Goal: Navigation & Orientation: Find specific page/section

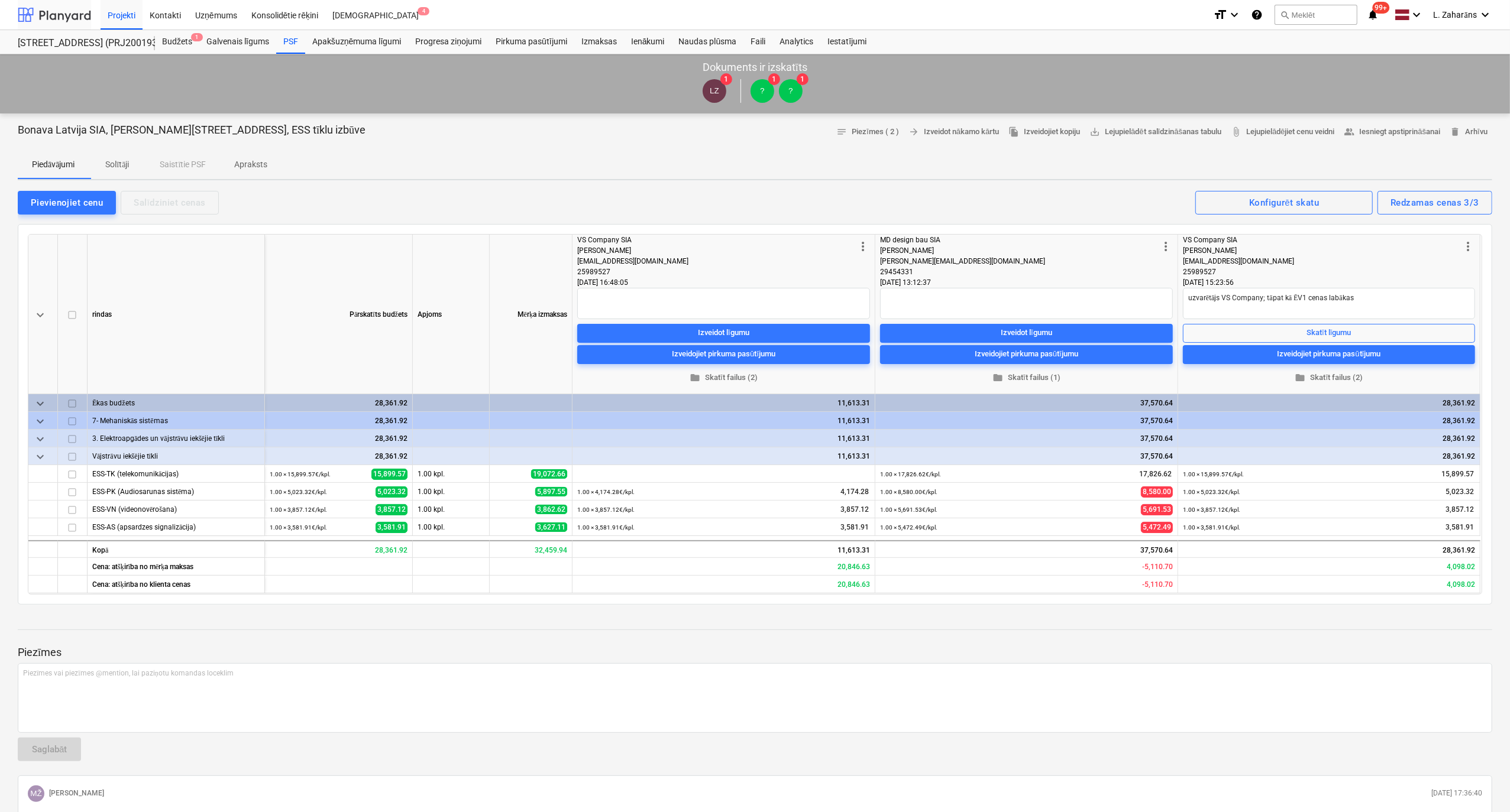
click at [67, 13] on div at bounding box center [54, 15] width 73 height 30
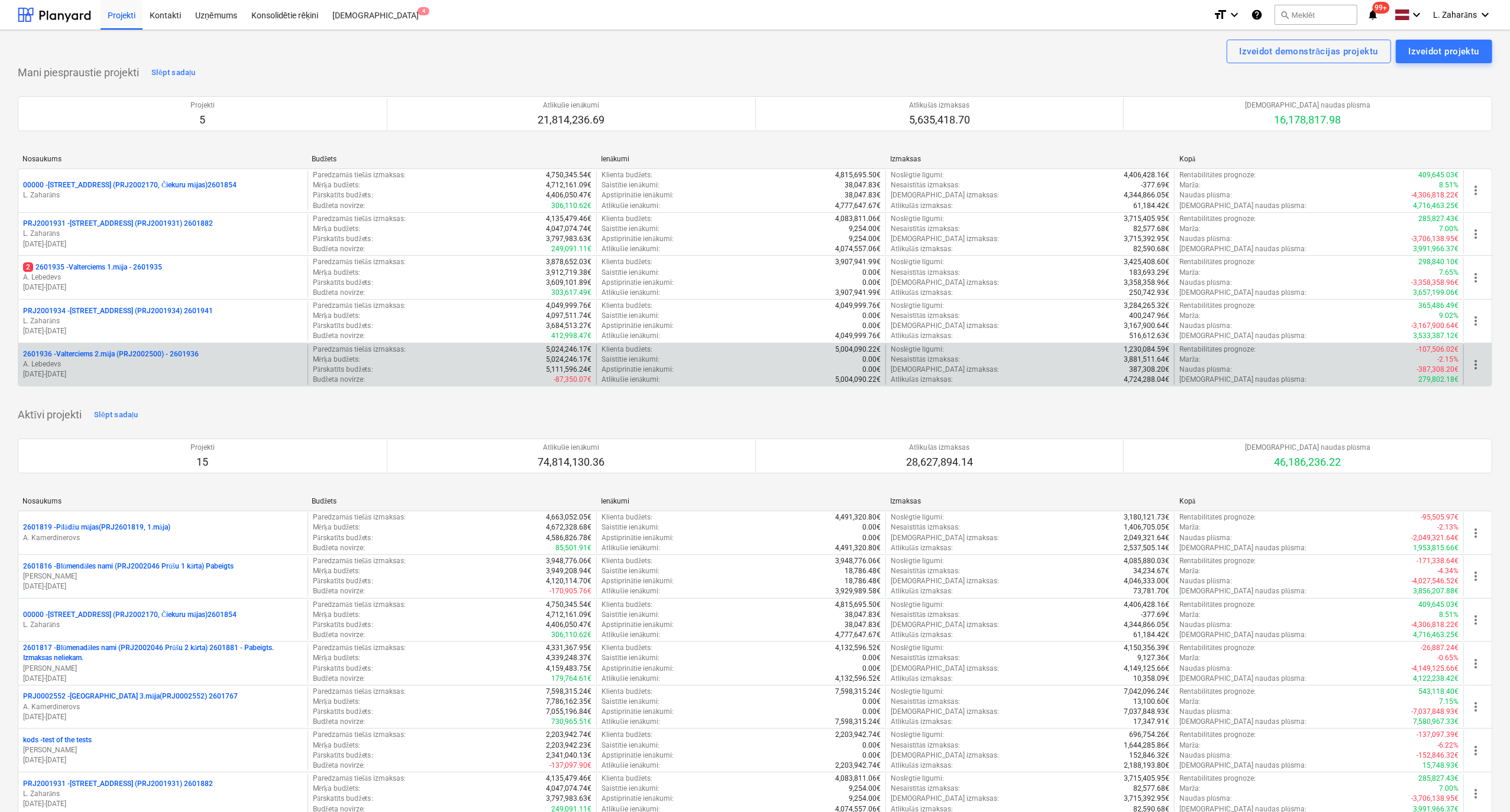
click at [119, 352] on p "2601936 - Valterciems 2.māja (PRJ2002500) - 2601936" at bounding box center [111, 354] width 176 height 10
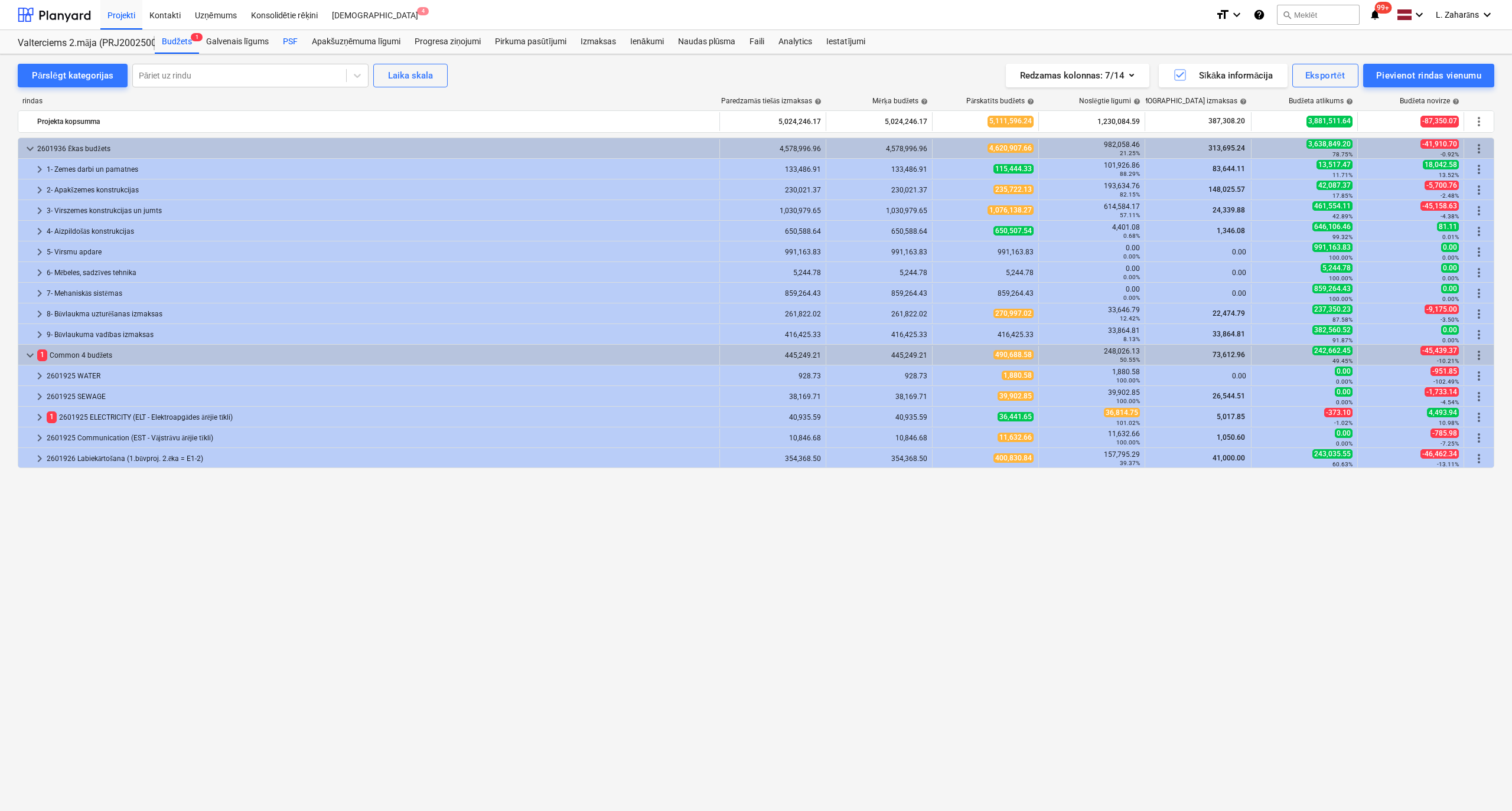
click at [291, 38] on div "PSF" at bounding box center [290, 42] width 29 height 24
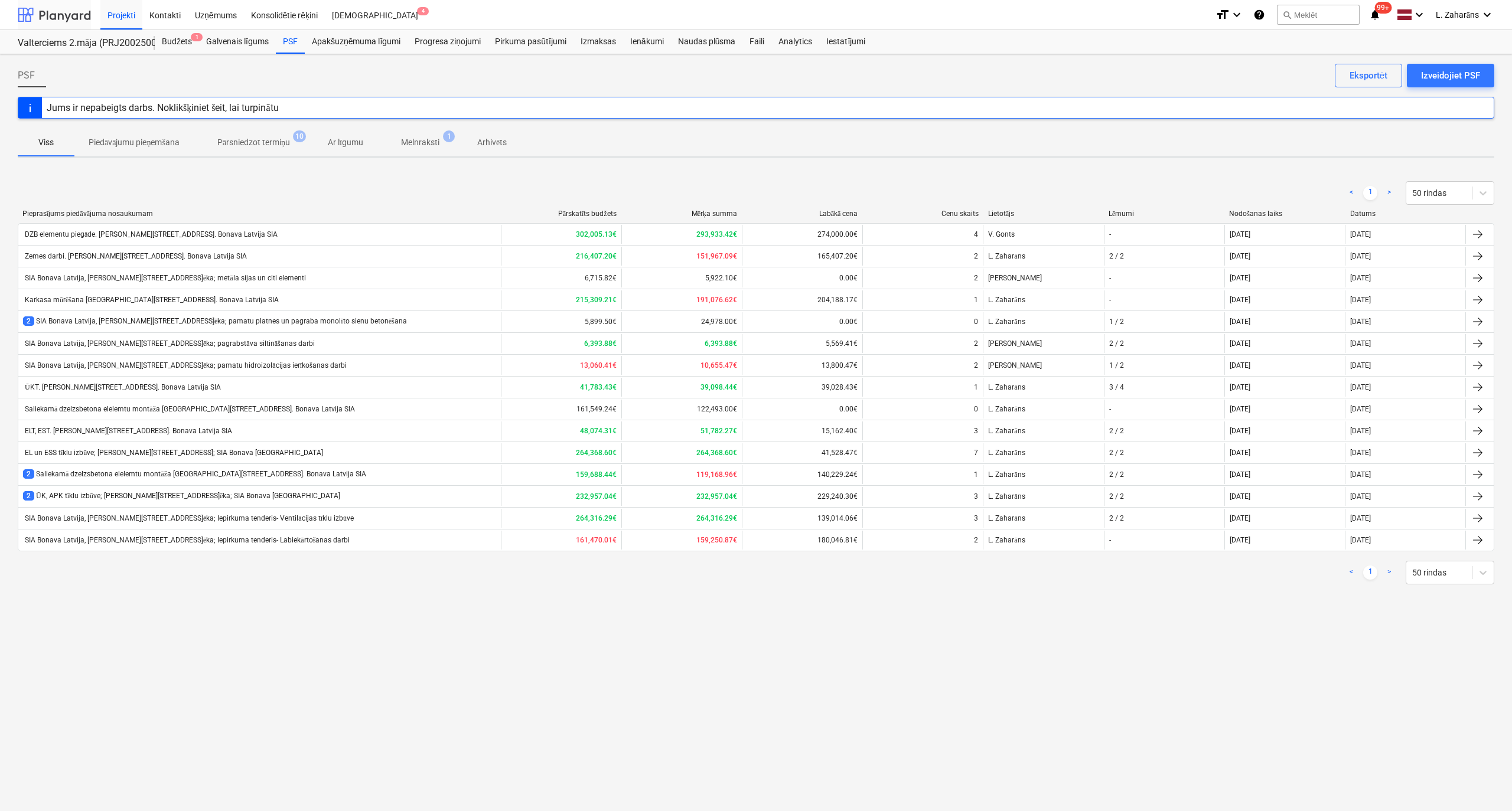
click at [57, 17] on div at bounding box center [54, 15] width 73 height 30
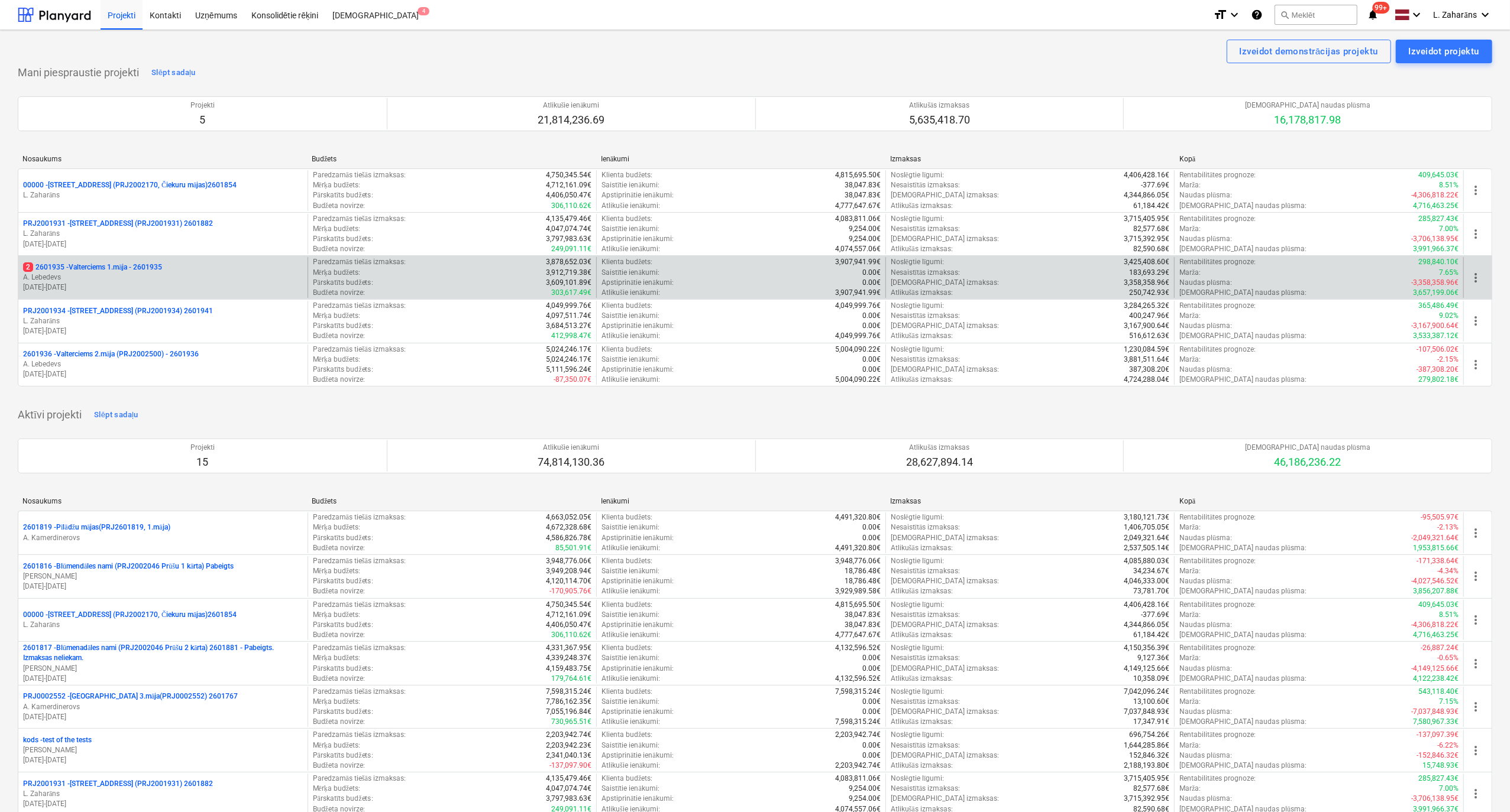
click at [79, 270] on p "2 2601935 - Valterciems 1.māja - 2601935" at bounding box center [92, 268] width 139 height 10
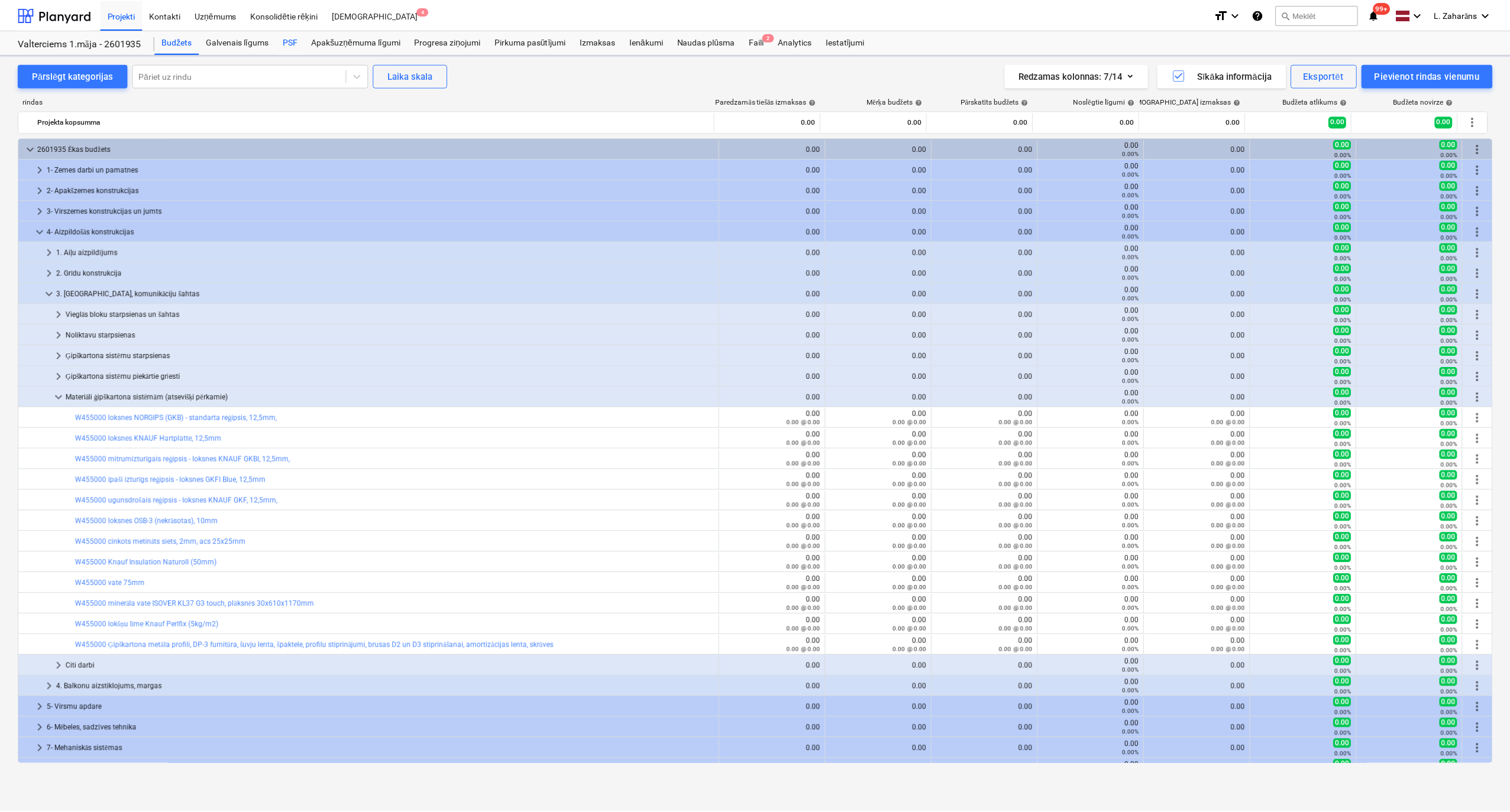
scroll to position [157, 0]
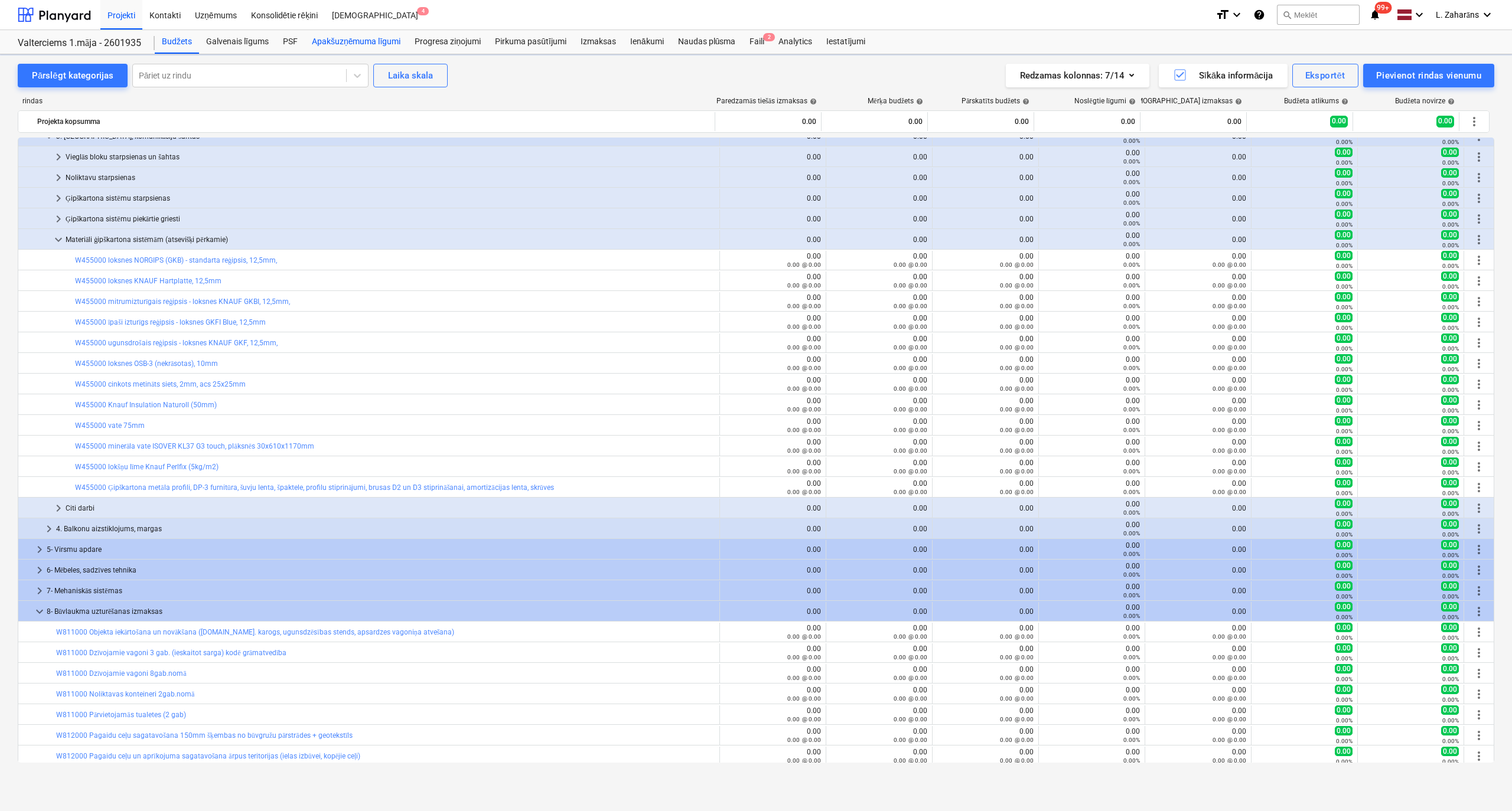
click at [329, 43] on div "Apakšuzņēmuma līgumi" at bounding box center [356, 42] width 103 height 24
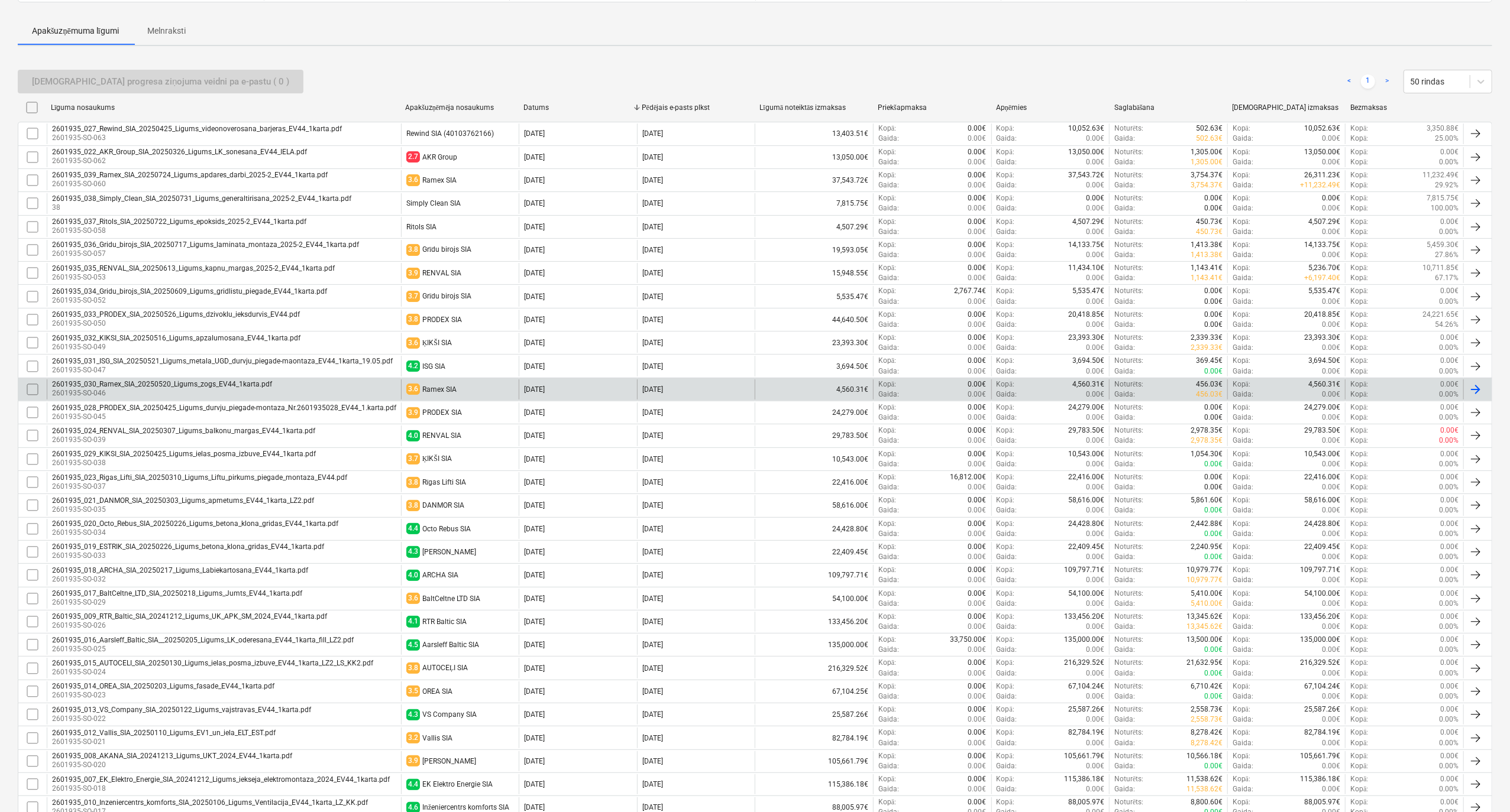
scroll to position [157, 0]
